Goal: Task Accomplishment & Management: Complete application form

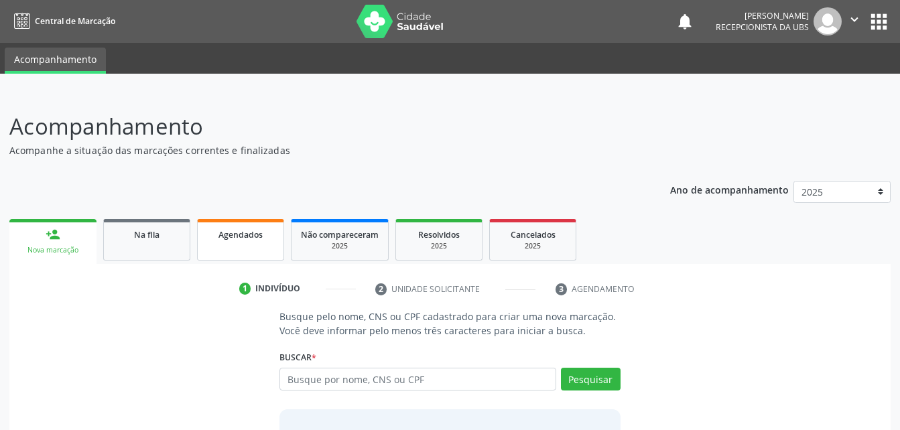
click at [256, 251] on link "Agendados" at bounding box center [240, 240] width 87 height 42
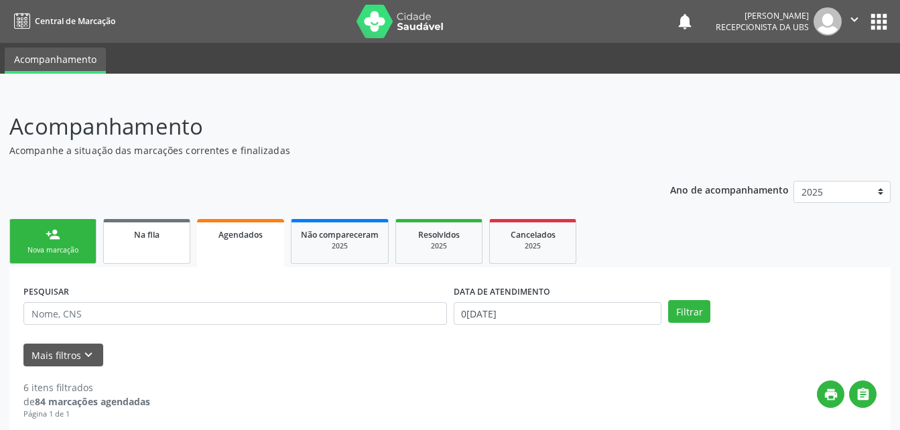
click at [150, 249] on link "Na fila" at bounding box center [146, 241] width 87 height 45
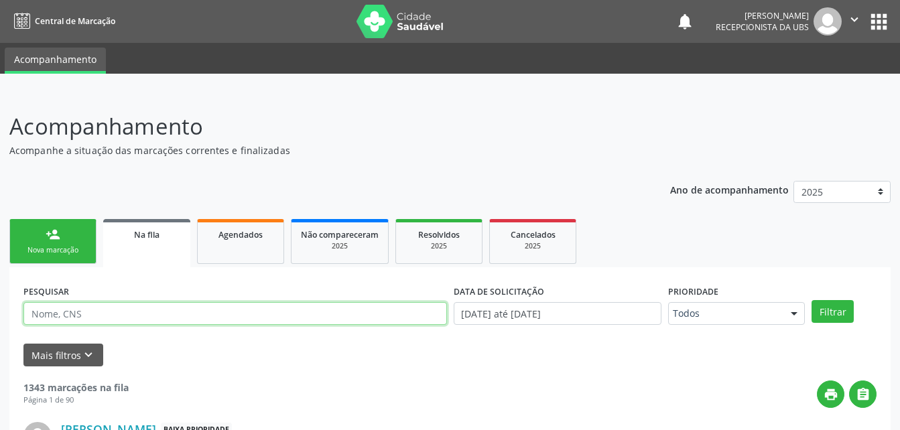
click at [213, 310] on input "text" at bounding box center [234, 313] width 423 height 23
type input "700603416208764"
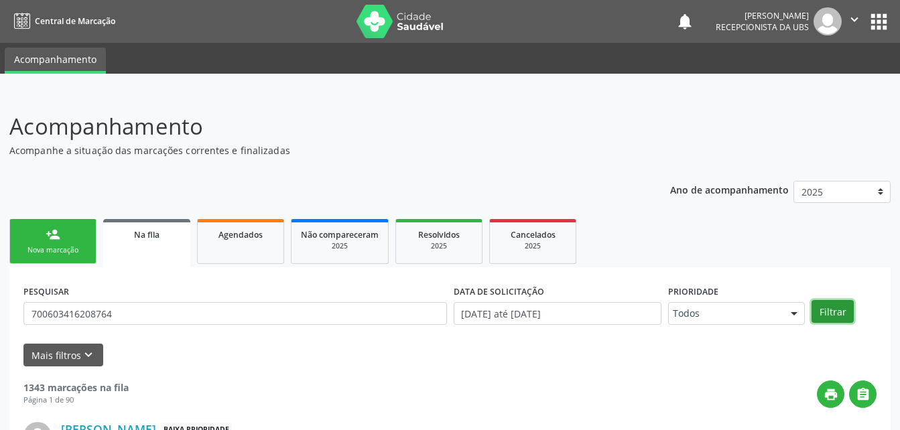
click at [847, 303] on button "Filtrar" at bounding box center [832, 311] width 42 height 23
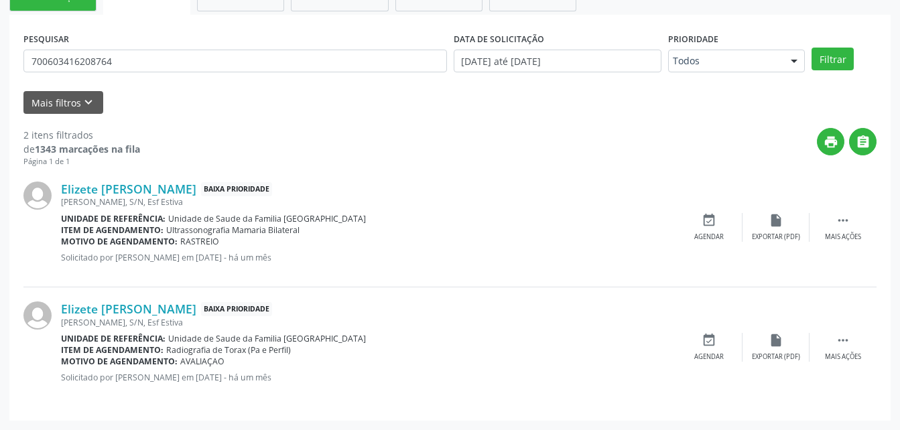
scroll to position [119, 0]
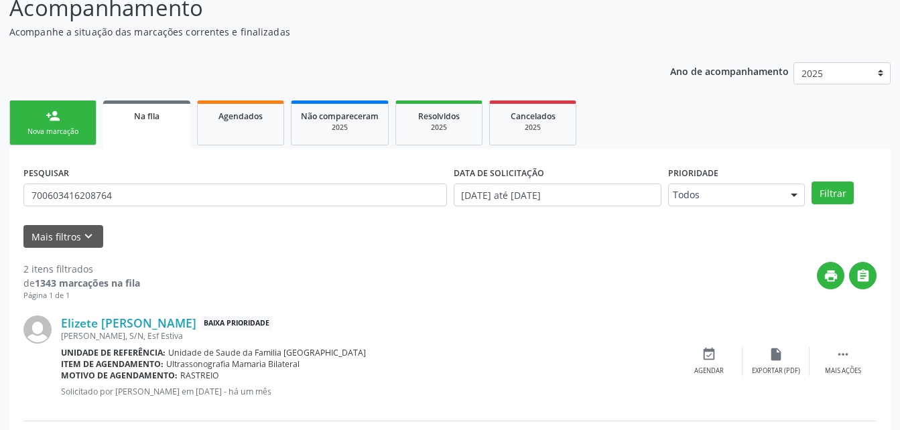
drag, startPoint x: 277, startPoint y: 131, endPoint x: 220, endPoint y: 154, distance: 61.3
click at [277, 131] on link "Agendados" at bounding box center [240, 122] width 87 height 45
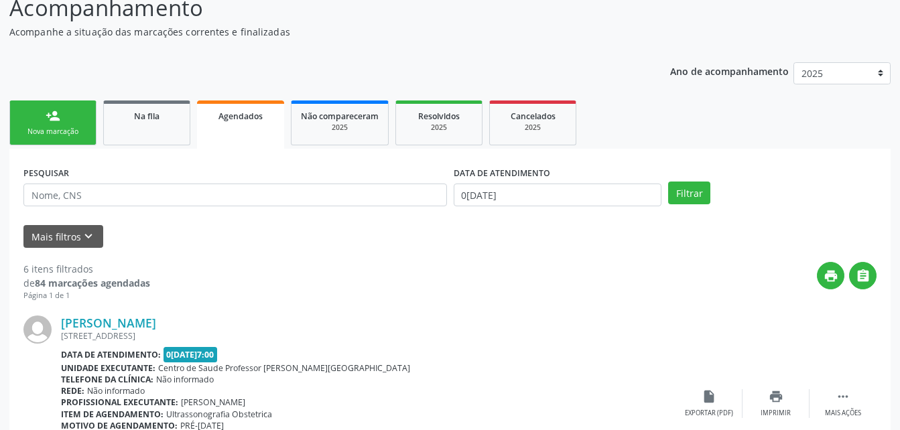
click at [63, 129] on div "Nova marcação" at bounding box center [52, 132] width 67 height 10
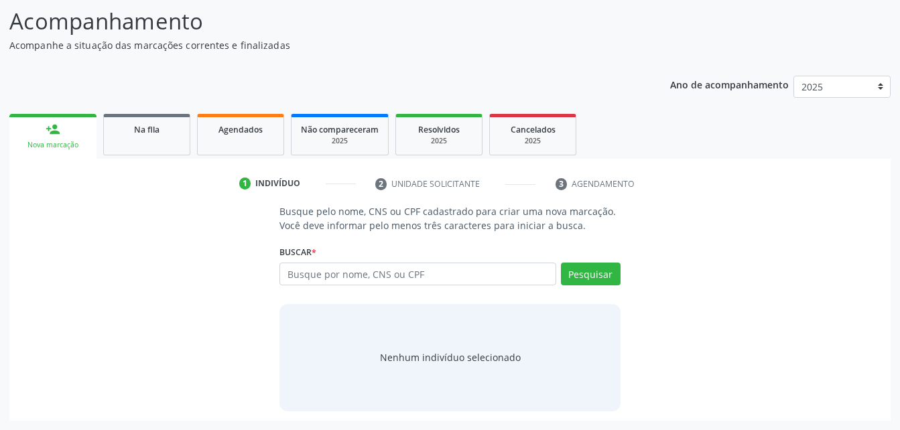
scroll to position [105, 0]
click at [399, 275] on input "text" at bounding box center [417, 274] width 276 height 23
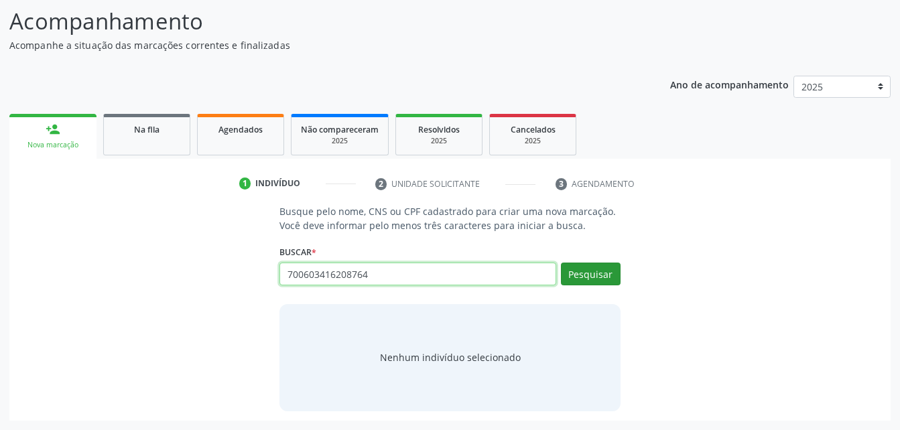
type input "700603416208764"
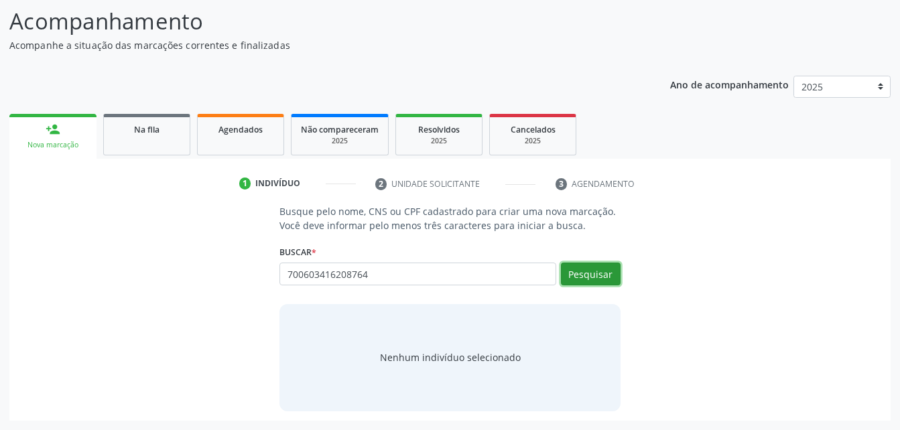
click at [597, 271] on button "Pesquisar" at bounding box center [591, 274] width 60 height 23
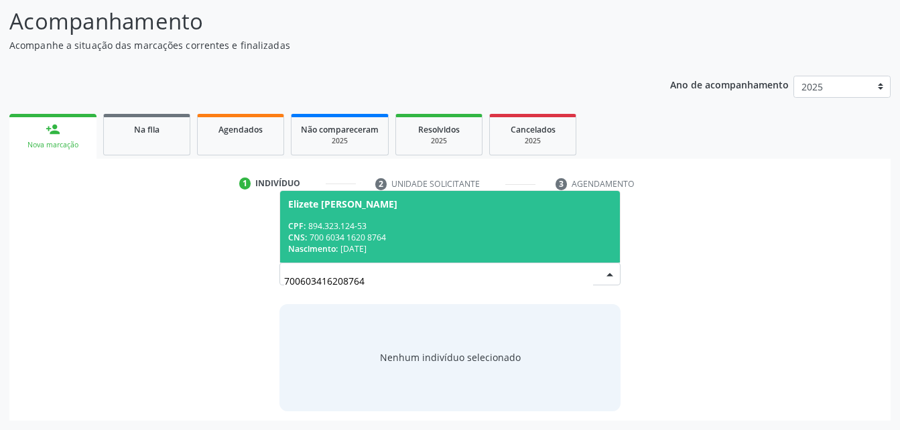
click at [501, 203] on div "Elizete [PERSON_NAME]" at bounding box center [449, 204] width 323 height 11
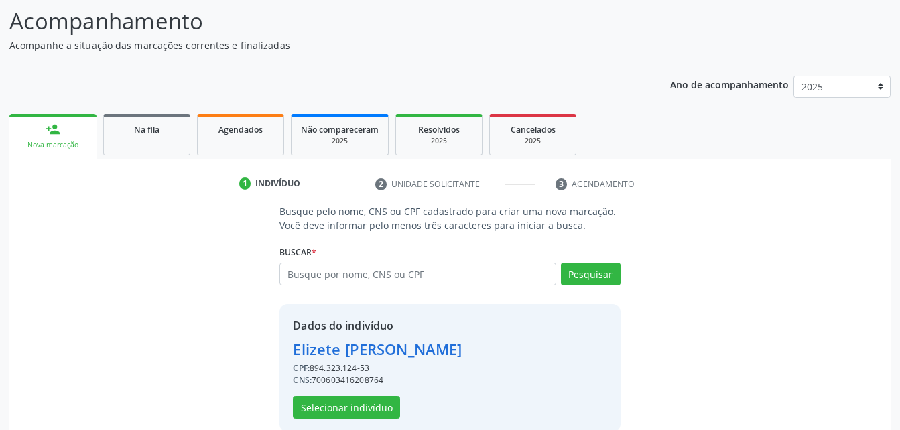
scroll to position [126, 0]
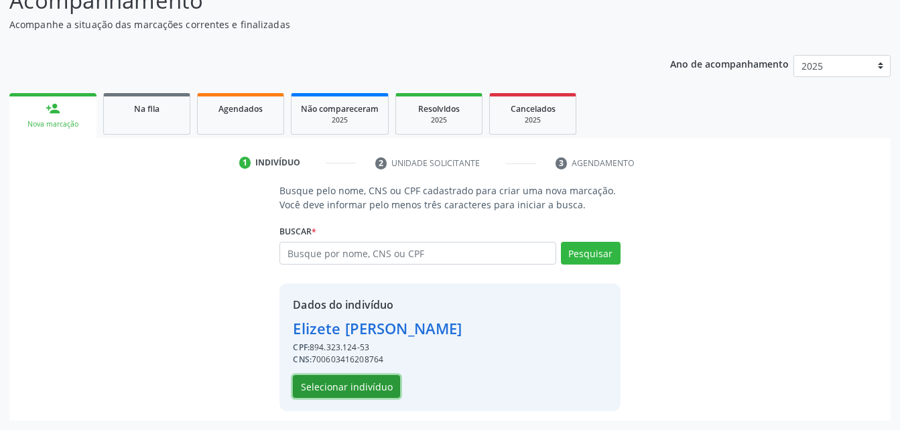
click at [362, 385] on button "Selecionar indivíduo" at bounding box center [346, 386] width 107 height 23
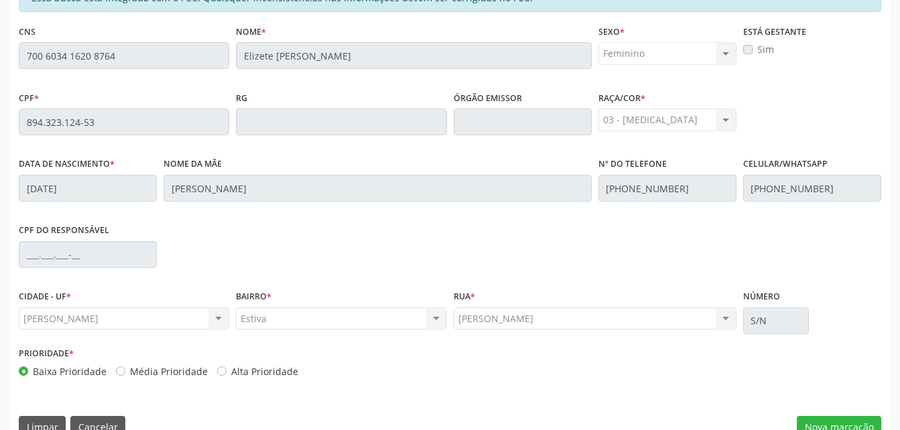
scroll to position [354, 0]
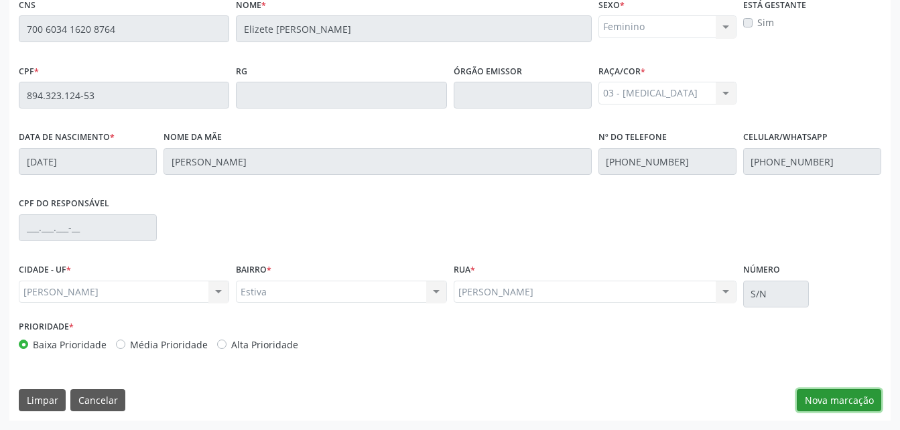
click at [848, 399] on button "Nova marcação" at bounding box center [839, 400] width 84 height 23
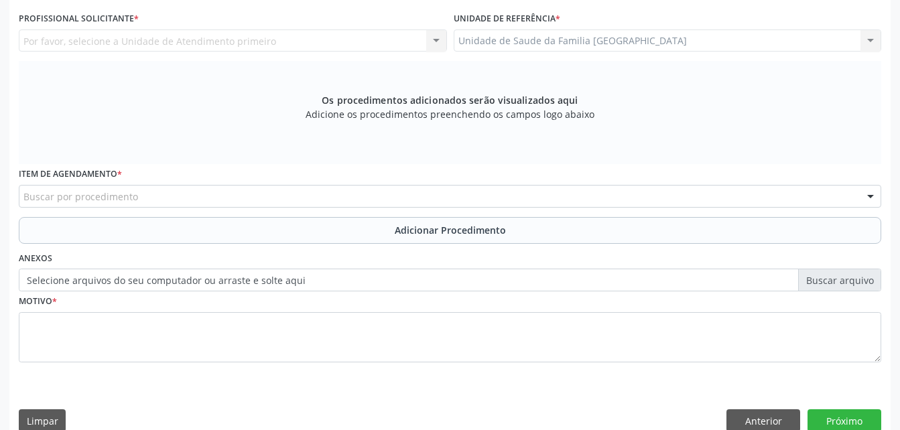
scroll to position [220, 0]
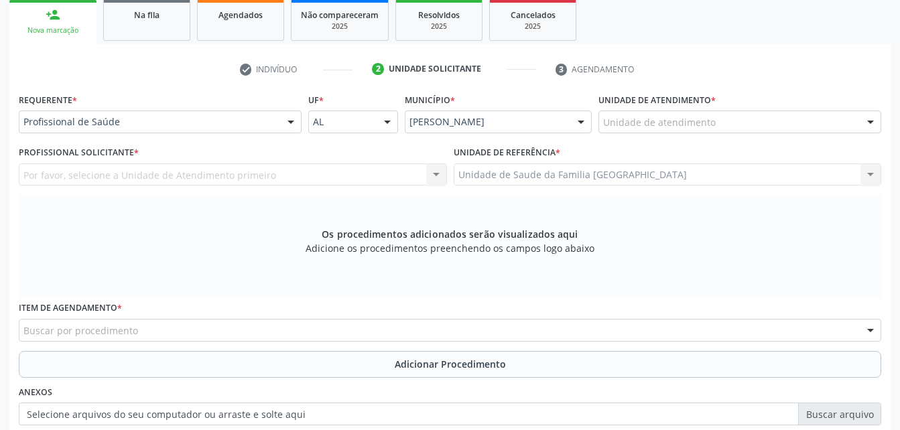
click at [676, 115] on div "Unidade de atendimento" at bounding box center [739, 122] width 283 height 23
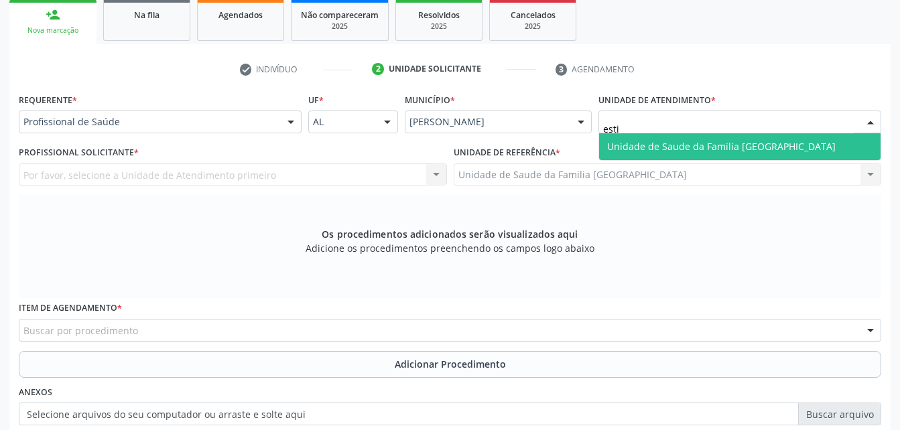
type input "estiv"
click at [682, 145] on span "Unidade de Saude da Familia [GEOGRAPHIC_DATA]" at bounding box center [721, 146] width 228 height 13
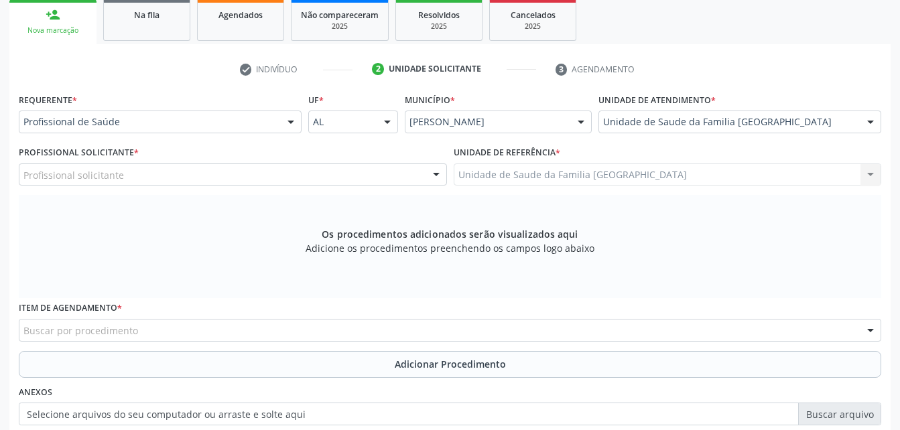
click at [358, 174] on div "Profissional solicitante" at bounding box center [233, 174] width 428 height 23
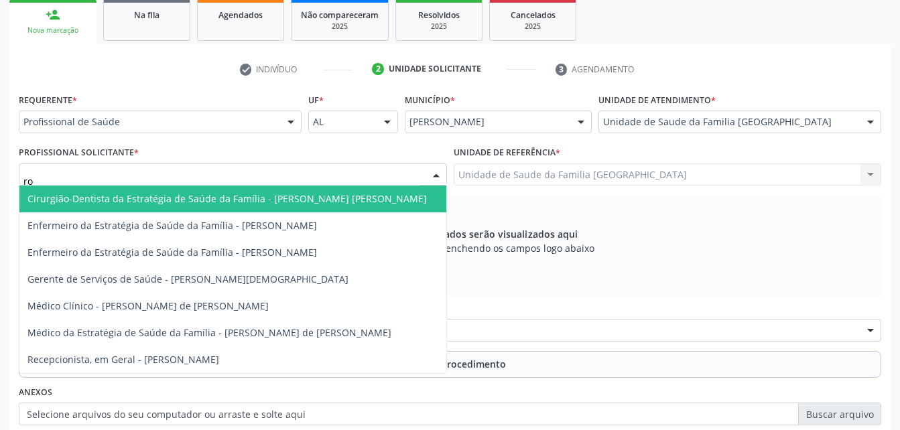
type input "rod"
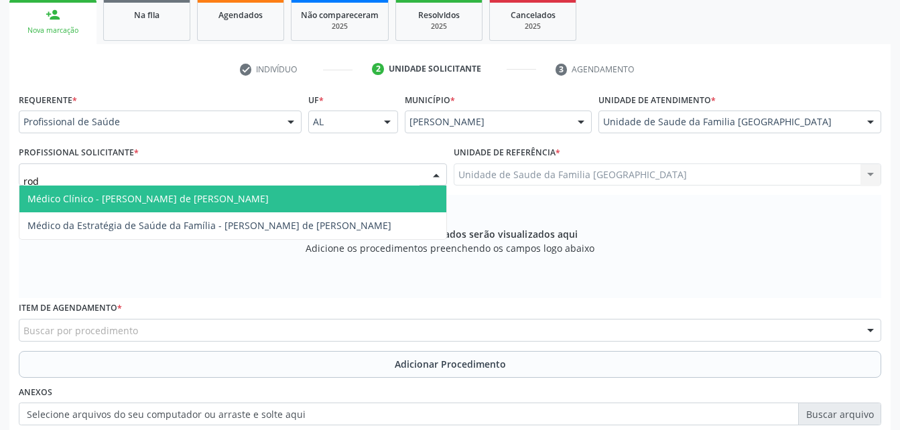
click at [383, 199] on span "Médico Clínico - [PERSON_NAME] de [PERSON_NAME]" at bounding box center [232, 199] width 427 height 27
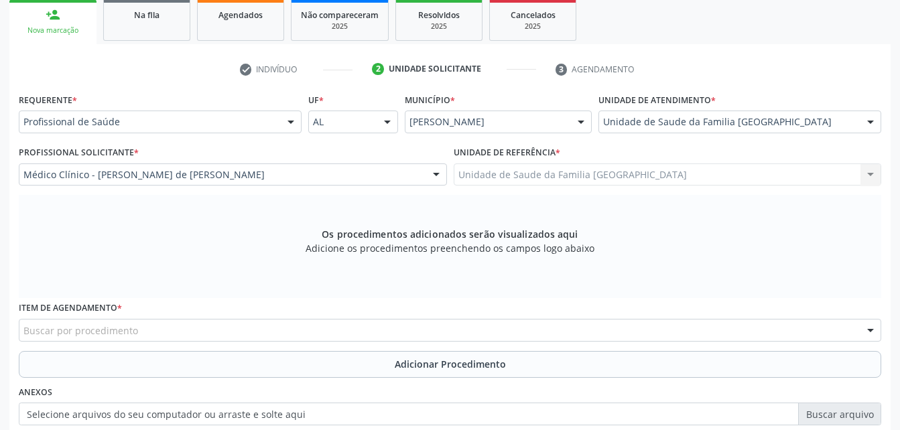
scroll to position [287, 0]
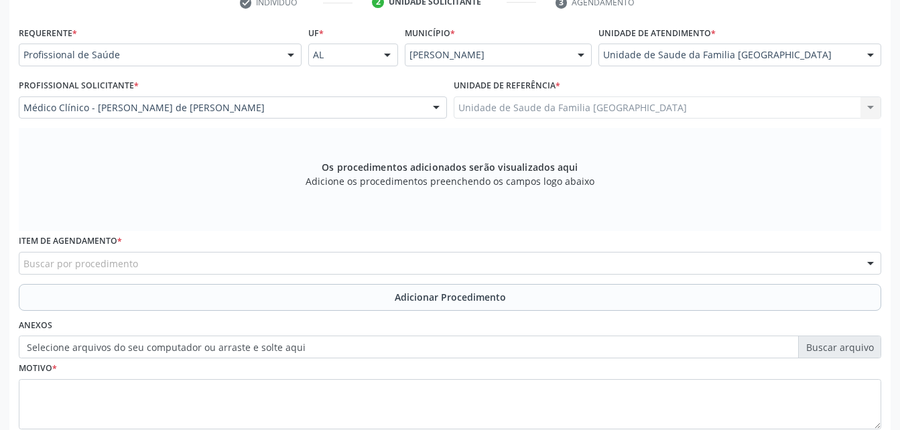
click at [192, 267] on div "Buscar por procedimento" at bounding box center [450, 263] width 862 height 23
click at [23, 261] on input "text" at bounding box center [23, 270] width 0 height 27
click at [23, 257] on input "text" at bounding box center [23, 270] width 0 height 27
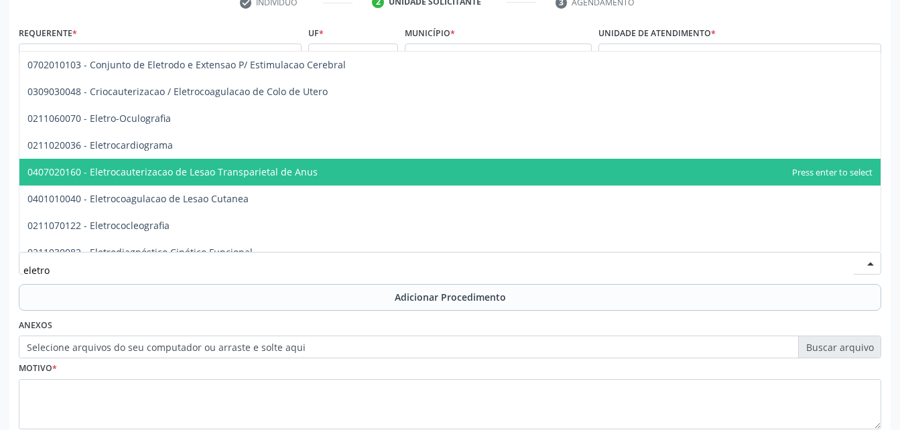
type input "eletroc"
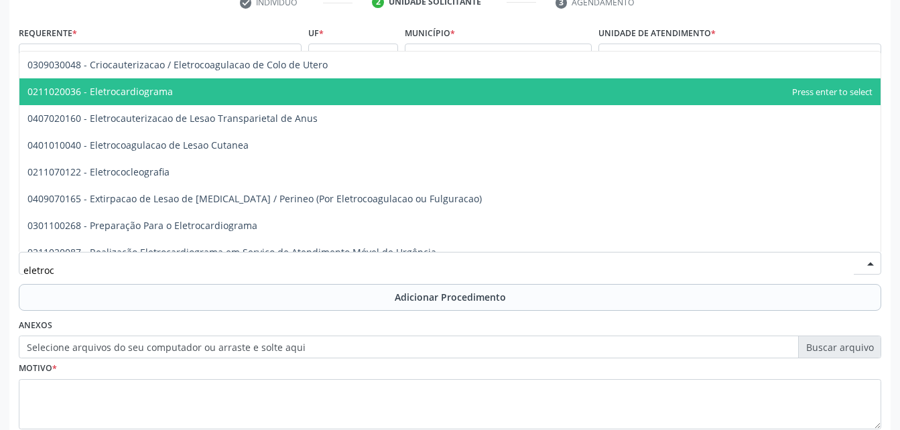
click at [153, 94] on span "0211020036 - Eletrocardiograma" at bounding box center [99, 91] width 145 height 13
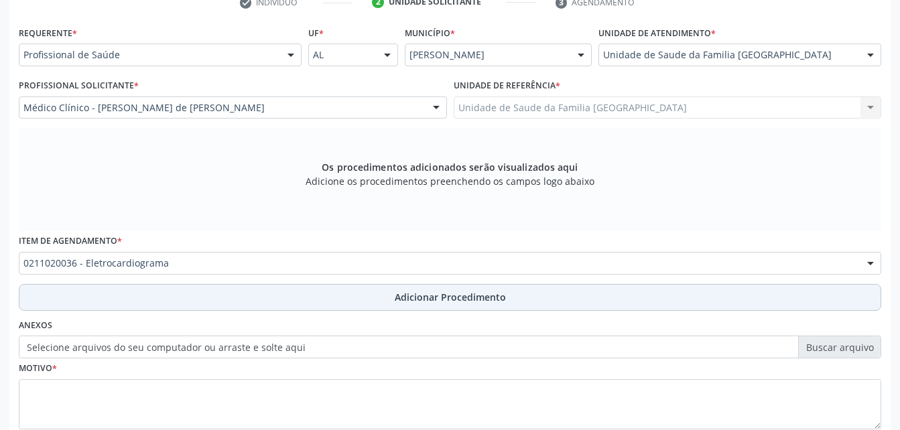
click at [203, 289] on button "Adicionar Procedimento" at bounding box center [450, 297] width 862 height 27
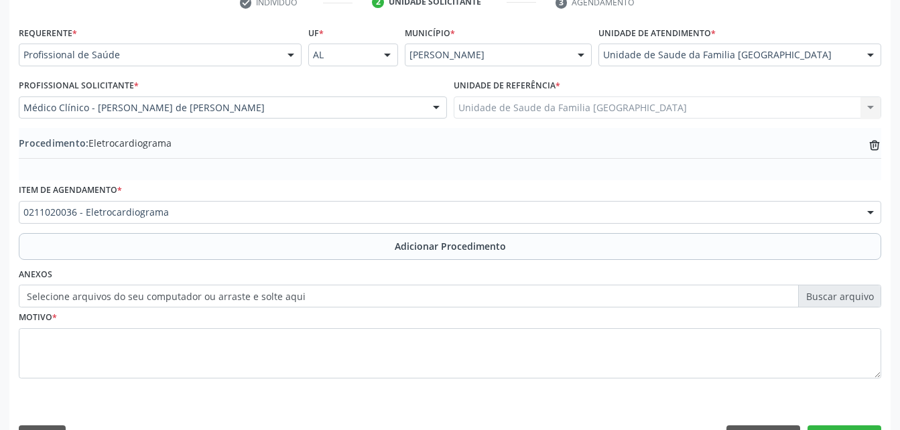
scroll to position [324, 0]
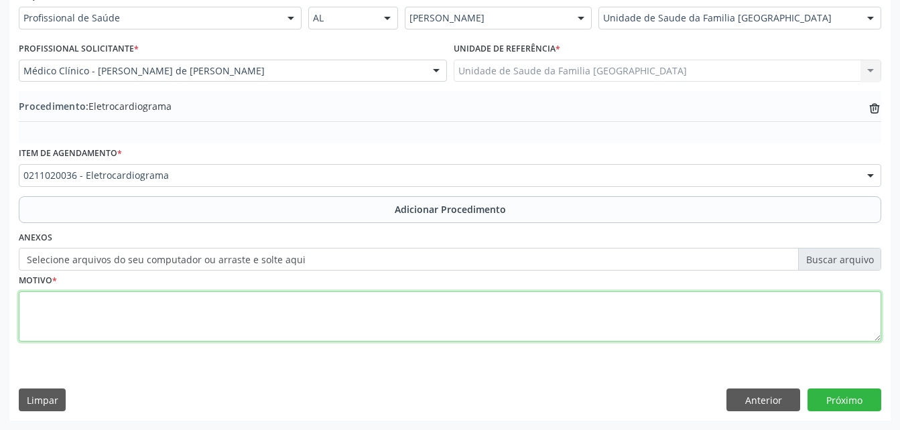
click at [205, 308] on textarea at bounding box center [450, 316] width 862 height 51
type textarea "HAS"
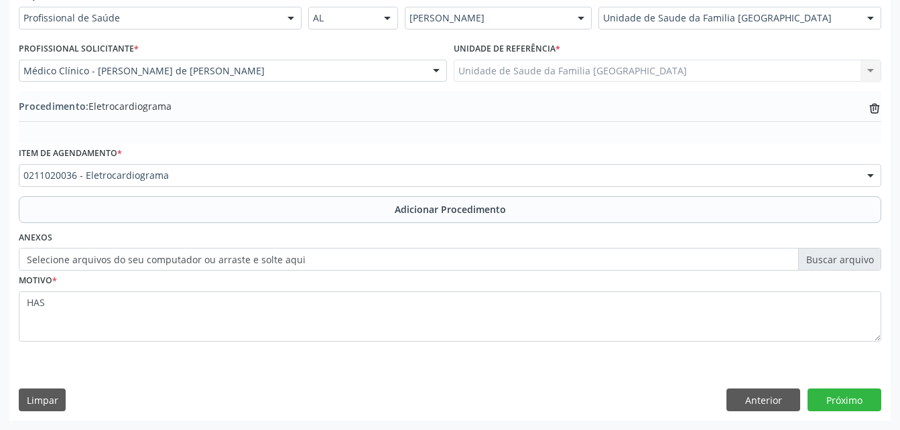
click at [313, 238] on div "Anexos Selecione arquivos do seu computador ou arraste e solte aqui" at bounding box center [449, 249] width 869 height 43
click at [181, 261] on label "Selecione arquivos do seu computador ou arraste e solte aqui" at bounding box center [450, 259] width 862 height 23
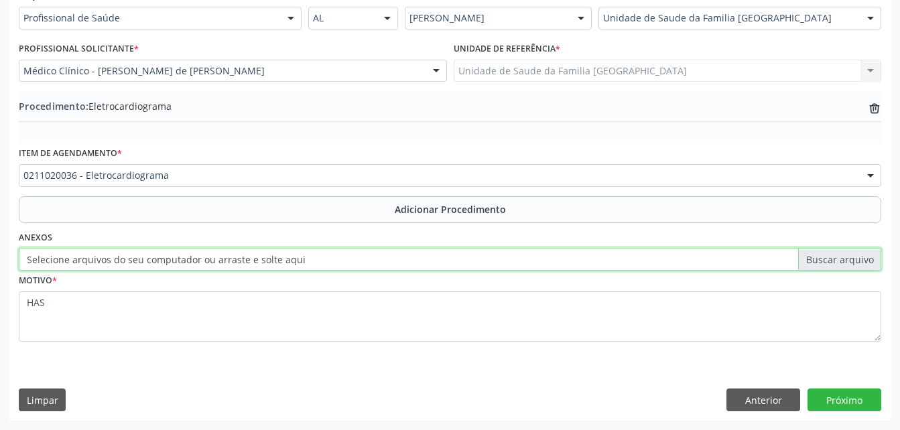
click at [181, 261] on input "Selecione arquivos do seu computador ou arraste e solte aqui" at bounding box center [450, 259] width 862 height 23
type input "C:\fakepath\WhatsApp Image [DATE] 08.54.54.jpeg"
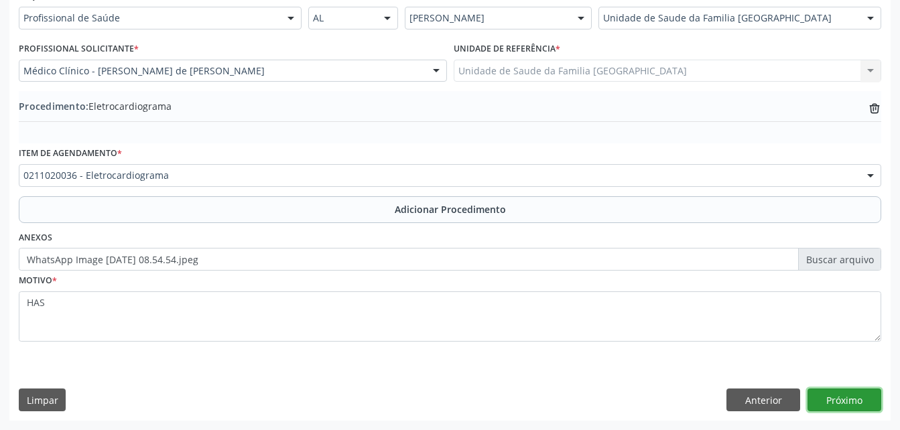
click at [861, 402] on button "Próximo" at bounding box center [844, 400] width 74 height 23
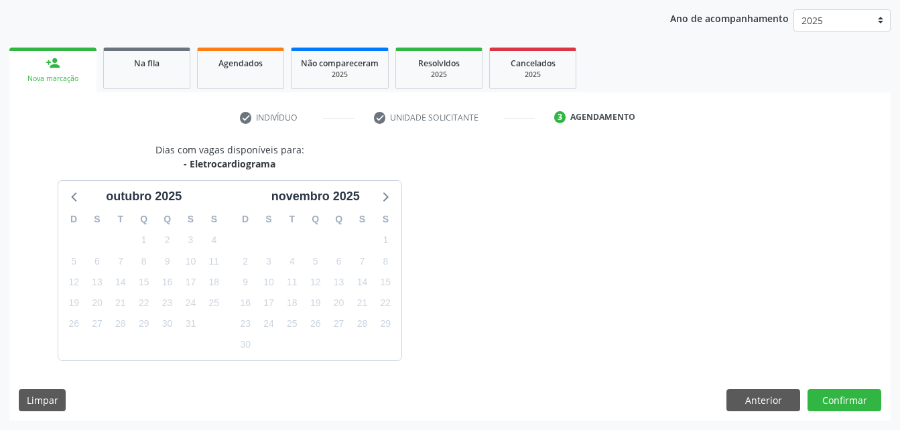
scroll to position [211, 0]
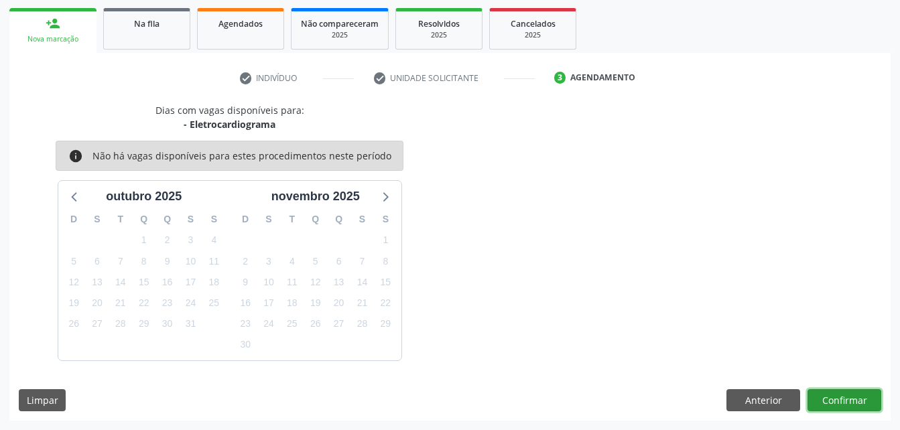
click at [847, 394] on button "Confirmar" at bounding box center [844, 400] width 74 height 23
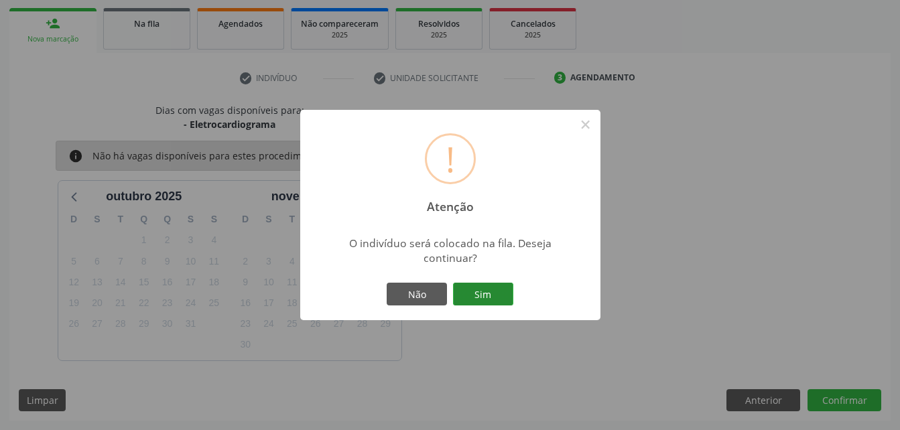
click at [492, 297] on button "Sim" at bounding box center [483, 294] width 60 height 23
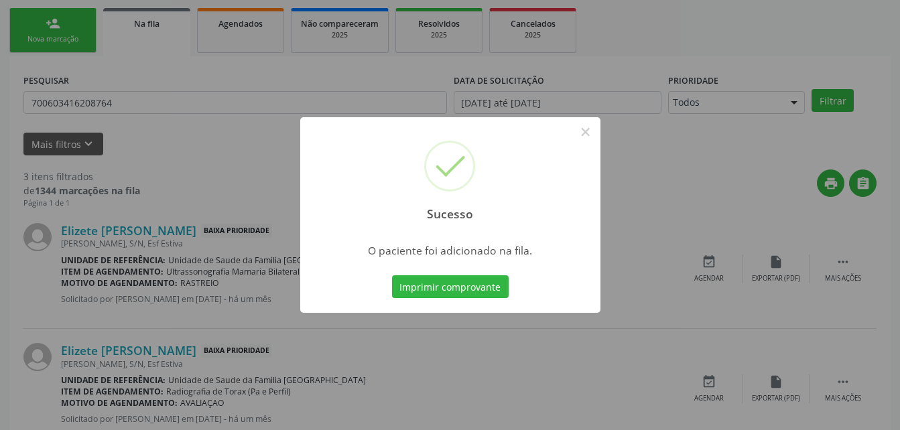
scroll to position [31, 0]
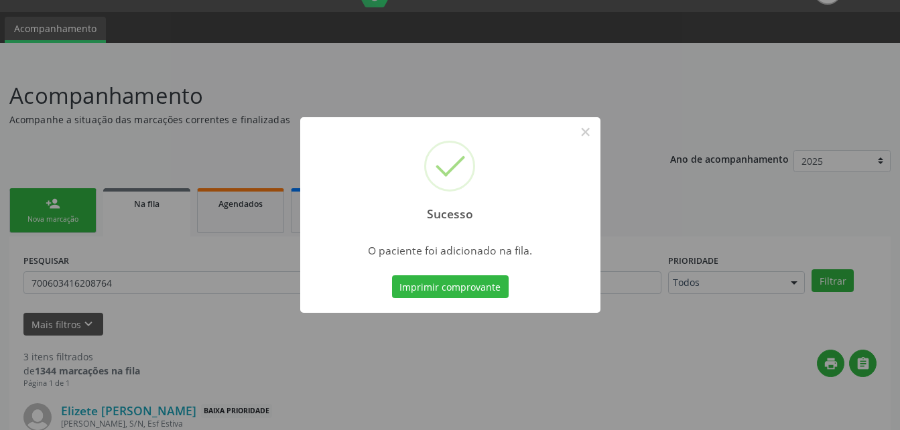
click at [671, 121] on div "Sucesso × O paciente foi adicionado na fila. Imprimir comprovante Cancel" at bounding box center [450, 215] width 900 height 430
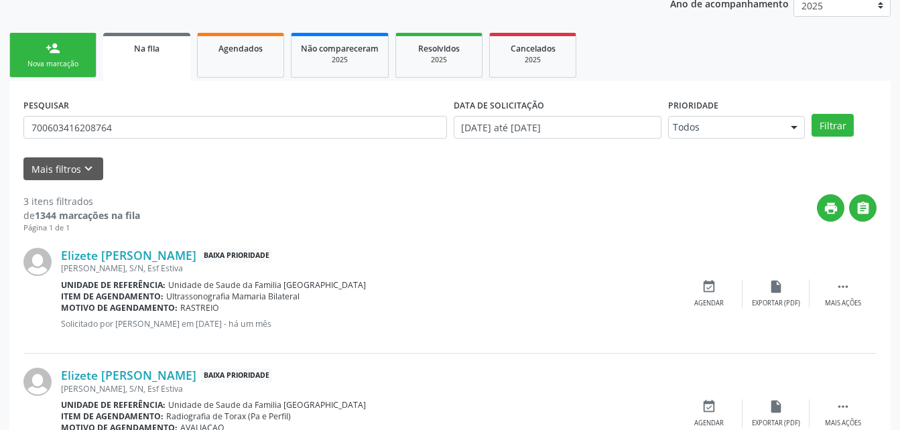
scroll to position [119, 0]
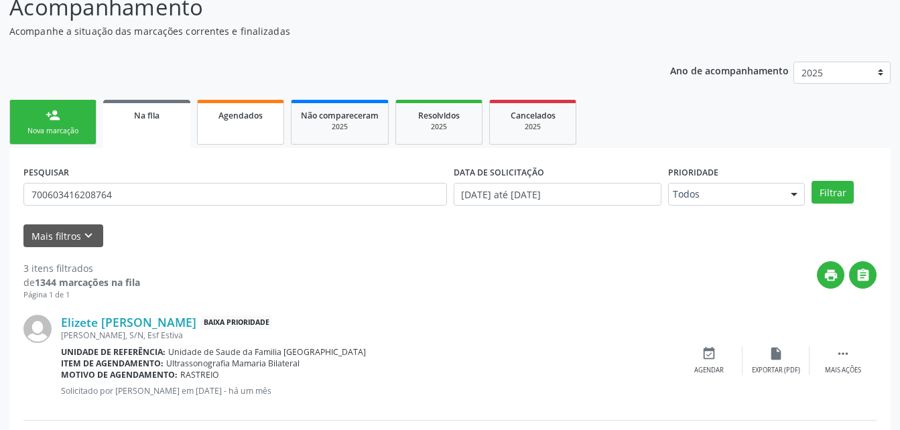
click at [210, 120] on div "Agendados" at bounding box center [240, 115] width 67 height 14
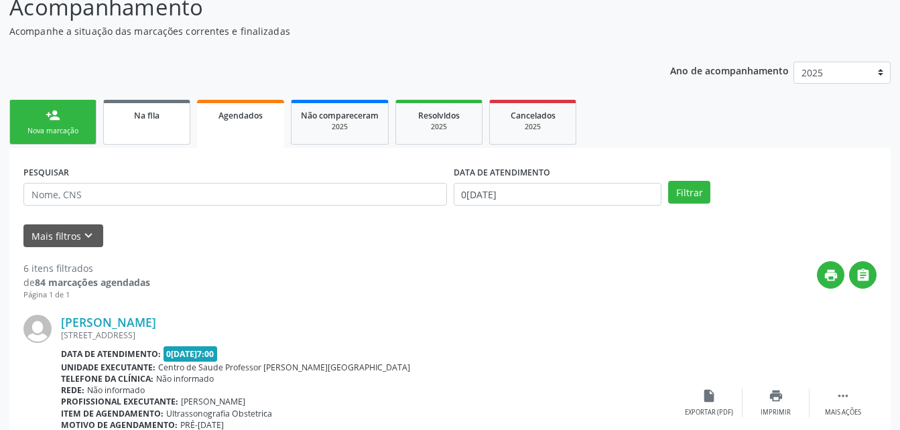
click at [150, 141] on link "Na fila" at bounding box center [146, 122] width 87 height 45
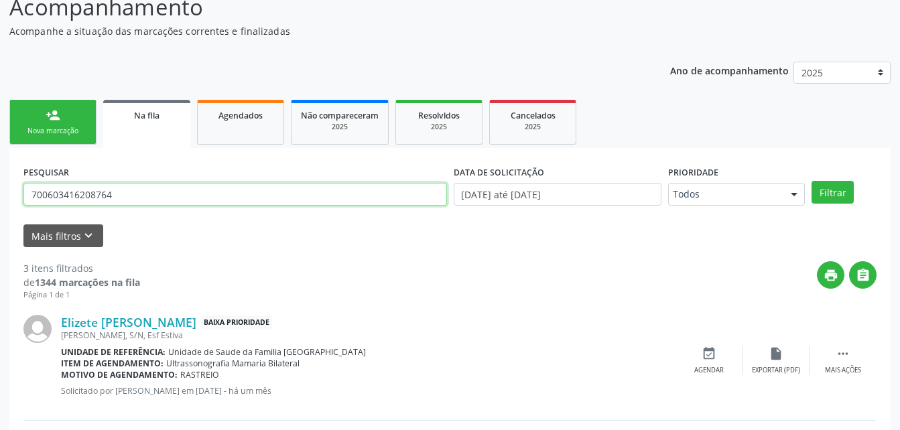
click at [134, 200] on input "700603416208764" at bounding box center [234, 194] width 423 height 23
type input "[PERSON_NAME]"
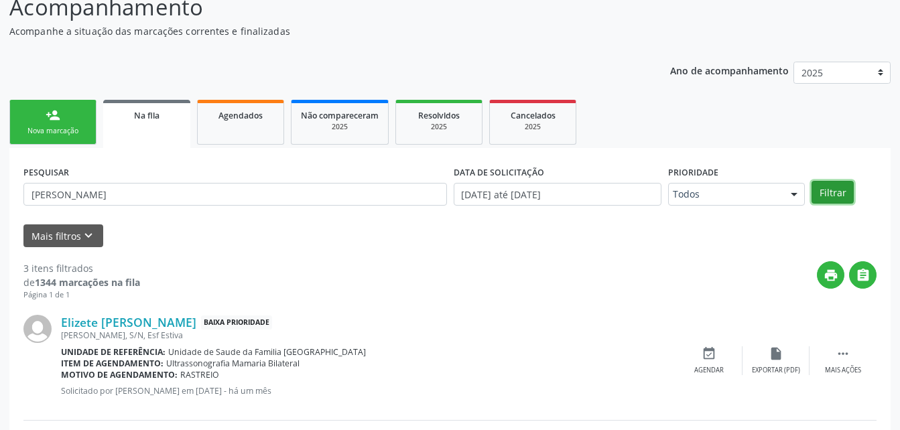
click at [829, 189] on button "Filtrar" at bounding box center [832, 192] width 42 height 23
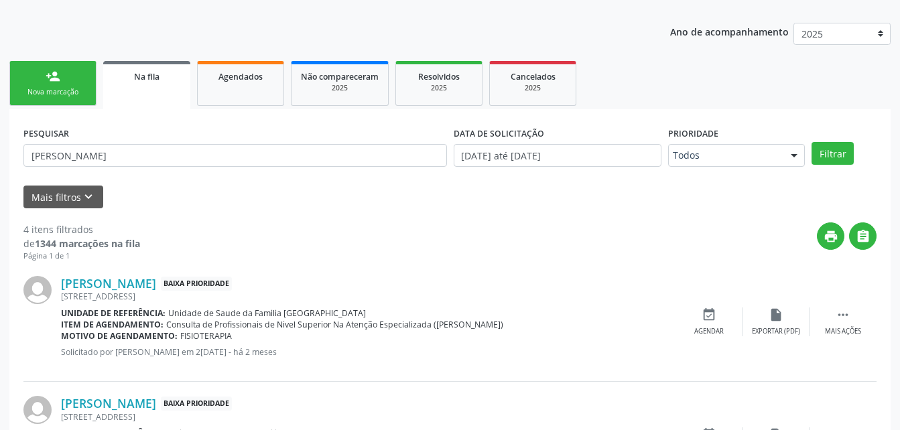
scroll to position [24, 0]
